Goal: Communication & Community: Participate in discussion

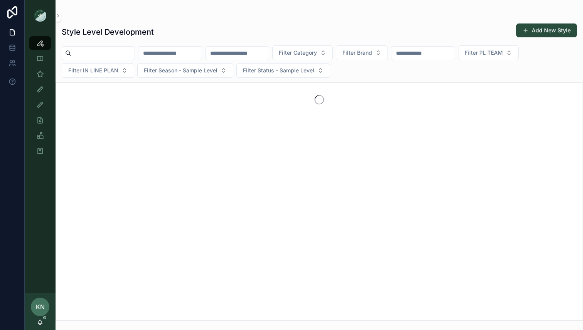
click at [40, 327] on div "KN [PERSON_NAME]" at bounding box center [40, 311] width 31 height 37
click at [40, 325] on icon "scrollable content" at bounding box center [40, 323] width 6 height 6
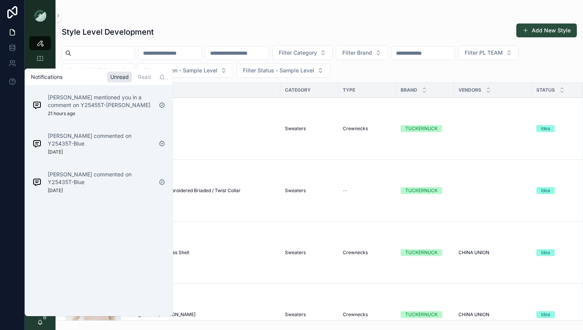
click at [118, 109] on p "[PERSON_NAME] mentioned you in a comment on Y25455T-[PERSON_NAME]" at bounding box center [100, 101] width 105 height 15
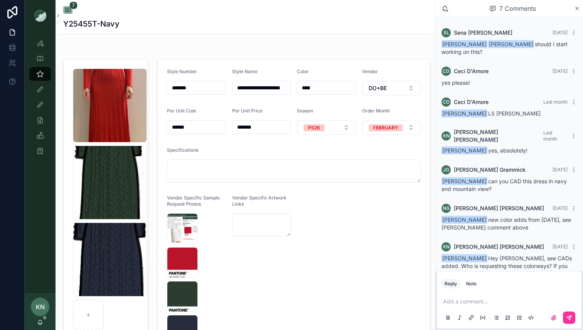
scroll to position [11, 0]
